Goal: Transaction & Acquisition: Purchase product/service

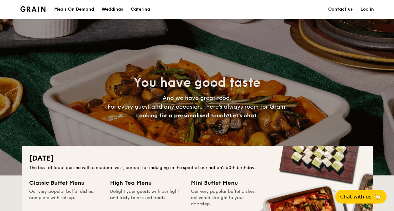
click at [84, 12] on div "Meals On Demand" at bounding box center [74, 9] width 40 height 19
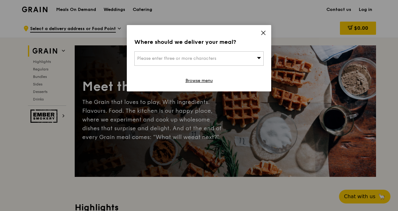
click at [267, 32] on div "Where should we deliver your meal? Please enter three or more characters Browse…" at bounding box center [199, 58] width 144 height 67
click at [262, 31] on icon at bounding box center [263, 33] width 6 height 6
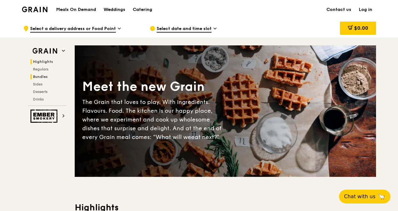
click at [44, 76] on span "Bundles" at bounding box center [40, 77] width 15 height 4
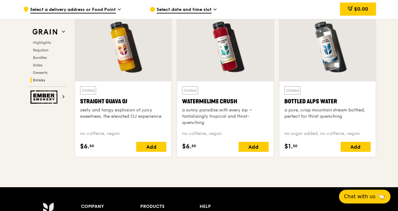
scroll to position [2644, 0]
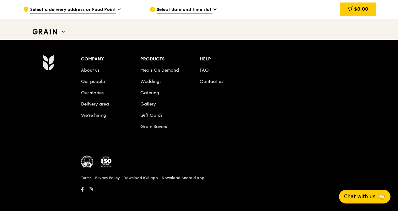
click at [68, 6] on div ".cls-1 { fill: none; stroke: #fff; stroke-linecap: round; stroke-linejoin: roun…" at bounding box center [81, 9] width 116 height 19
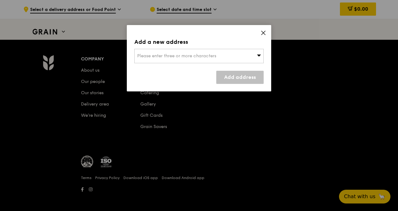
click at [159, 55] on span "Please enter three or more characters" at bounding box center [176, 55] width 79 height 5
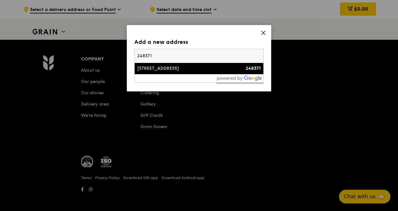
type input "248371"
click at [198, 66] on div "491 River Valley Road" at bounding box center [183, 69] width 93 height 6
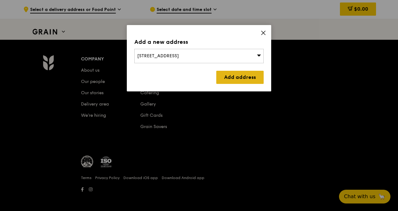
click at [241, 75] on link "Add address" at bounding box center [239, 77] width 47 height 13
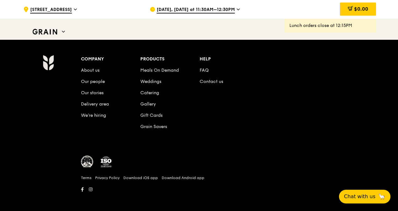
click at [206, 10] on span "Aug 20, Today at 11:30AM–12:30PM" at bounding box center [196, 10] width 78 height 7
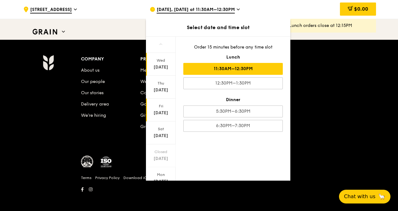
scroll to position [47, 0]
click at [163, 170] on div at bounding box center [161, 174] width 30 height 16
click at [162, 173] on icon at bounding box center [160, 173] width 4 height 5
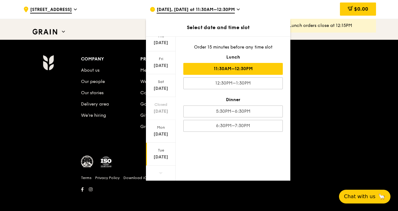
click at [163, 155] on div "Sep 2" at bounding box center [161, 157] width 28 height 6
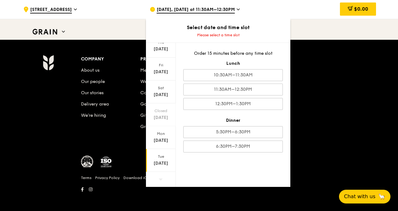
click at [162, 161] on div "Sep 2" at bounding box center [161, 164] width 28 height 6
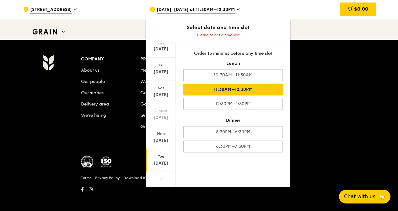
click at [225, 92] on div "11:30AM–12:30PM" at bounding box center [232, 90] width 99 height 12
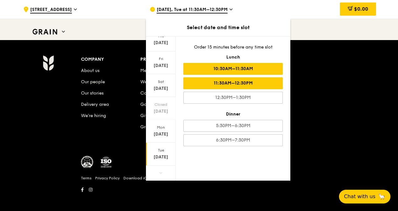
scroll to position [2650, 0]
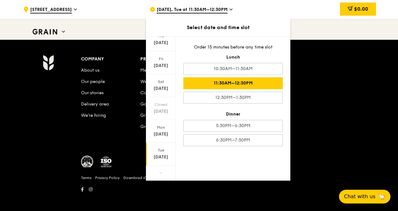
click at [251, 85] on div "11:30AM–12:30PM" at bounding box center [232, 83] width 99 height 12
click at [328, 87] on div "Company About us Our people Our stories Delivery area We’re hiring Products Mea…" at bounding box center [229, 98] width 296 height 86
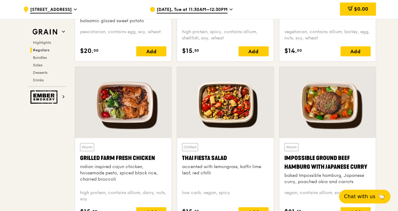
scroll to position [705, 0]
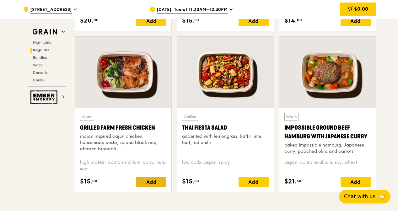
click at [156, 183] on div "Add" at bounding box center [151, 182] width 30 height 10
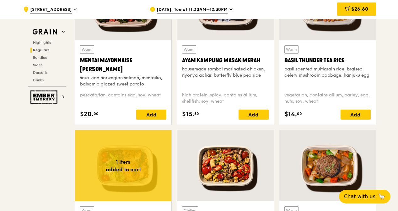
scroll to position [611, 0]
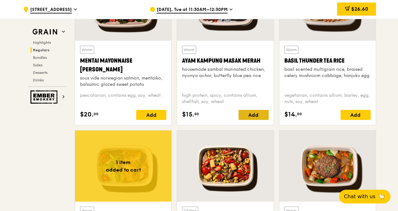
click at [255, 115] on div "Add" at bounding box center [253, 115] width 30 height 10
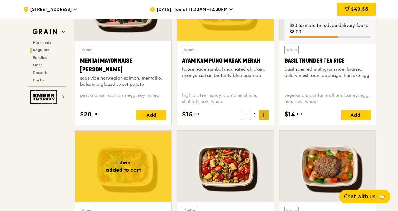
click at [261, 115] on icon at bounding box center [263, 115] width 4 height 4
click at [261, 115] on span at bounding box center [264, 115] width 10 height 10
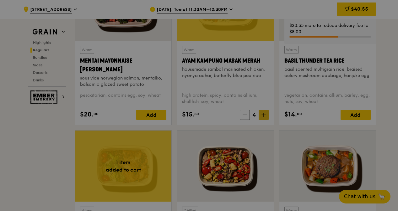
click at [261, 115] on div at bounding box center [199, 105] width 398 height 211
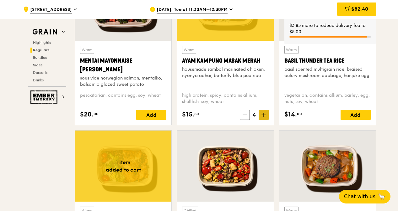
click at [261, 115] on icon at bounding box center [263, 115] width 4 height 4
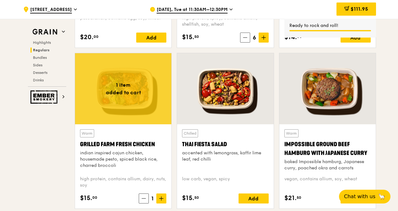
scroll to position [736, 0]
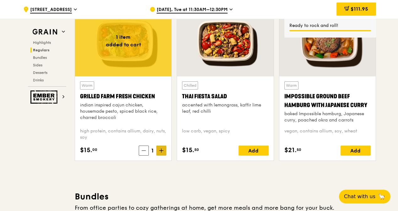
click at [159, 151] on icon at bounding box center [161, 151] width 4 height 4
click at [160, 151] on icon at bounding box center [161, 151] width 4 height 4
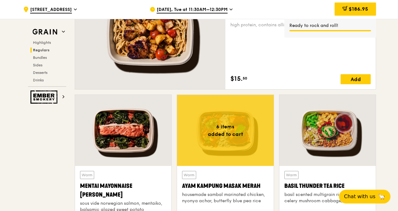
scroll to position [391, 0]
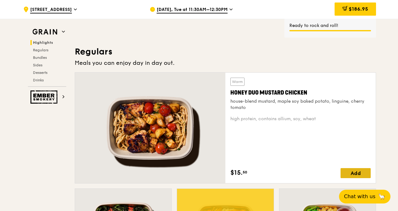
click at [343, 170] on div "Add" at bounding box center [355, 173] width 30 height 10
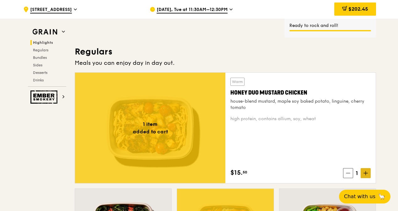
click at [364, 173] on icon at bounding box center [365, 173] width 4 height 4
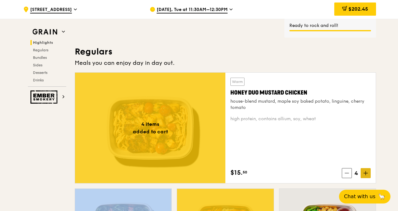
click at [364, 173] on icon at bounding box center [365, 173] width 4 height 4
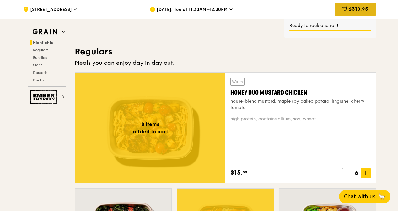
click at [356, 10] on span "$310.95" at bounding box center [358, 9] width 19 height 6
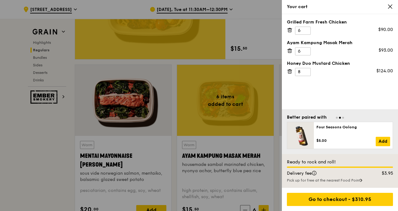
scroll to position [517, 0]
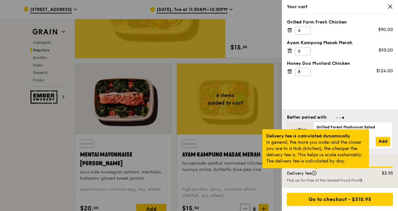
click at [316, 170] on div at bounding box center [315, 169] width 3 height 2
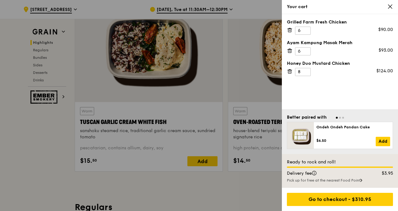
scroll to position [266, 0]
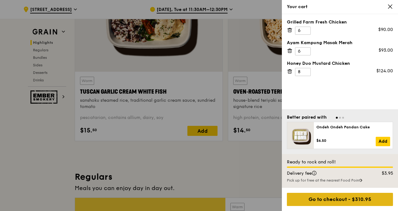
click at [355, 202] on div "Go to checkout - $310.95" at bounding box center [340, 199] width 106 height 13
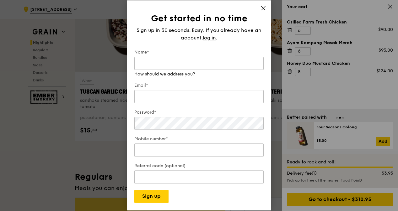
click at [263, 9] on icon at bounding box center [263, 8] width 6 height 6
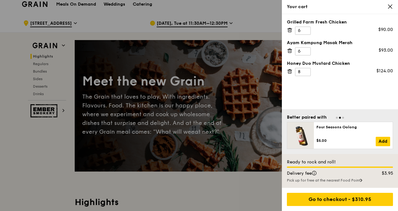
scroll to position [0, 0]
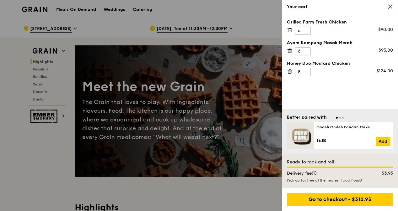
click at [392, 6] on icon at bounding box center [390, 7] width 6 height 6
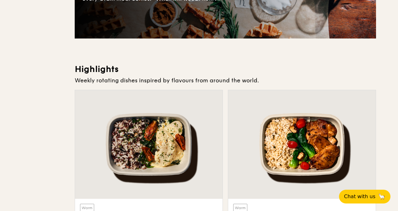
scroll to position [220, 0]
